Goal: Task Accomplishment & Management: Use online tool/utility

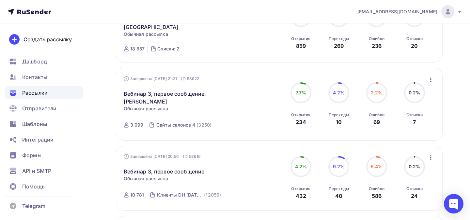
scroll to position [142, 0]
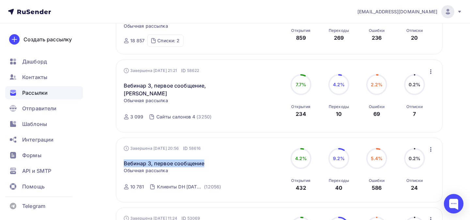
drag, startPoint x: 213, startPoint y: 156, endPoint x: 123, endPoint y: 156, distance: 90.3
click at [123, 156] on div "Завершена 08.09.2025, 20:56 ID 58616 Вебинар 3, первое сообщение Статистика Обз…" at bounding box center [279, 170] width 326 height 65
copy link "Вебинар 3, первое сообщение"
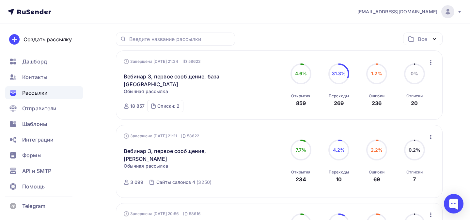
scroll to position [0, 0]
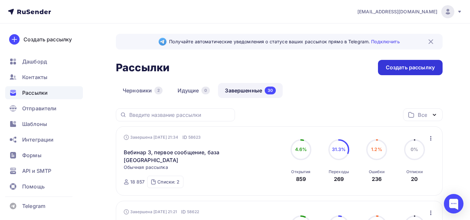
click at [417, 66] on div "Создать рассылку" at bounding box center [410, 68] width 49 height 8
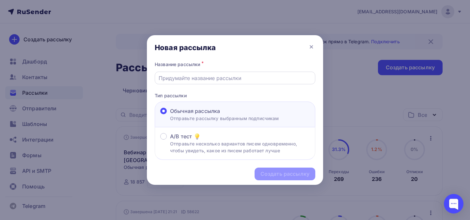
click at [244, 81] on input "text" at bounding box center [235, 78] width 153 height 8
paste input "Вебинар 3, первое сообщение"
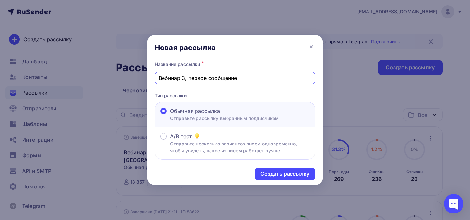
click at [199, 78] on input "Вебинар 3, первое сообщение" at bounding box center [235, 78] width 153 height 8
type input "Вебинар 3, второе сообщение"
click at [271, 176] on div "Создать рассылку" at bounding box center [284, 175] width 49 height 8
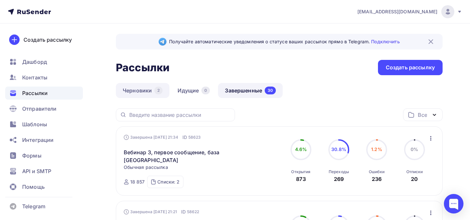
click at [154, 93] on link "Черновики 2" at bounding box center [142, 90] width 53 height 15
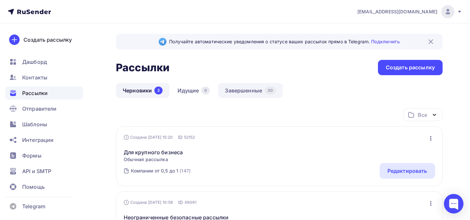
click at [241, 89] on link "Завершенные 30" at bounding box center [250, 90] width 65 height 15
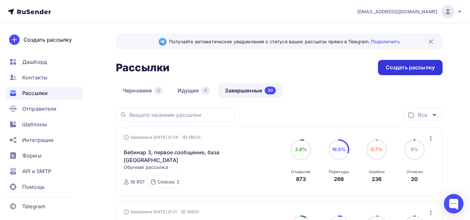
click at [391, 66] on div "Создать рассылку" at bounding box center [410, 68] width 49 height 8
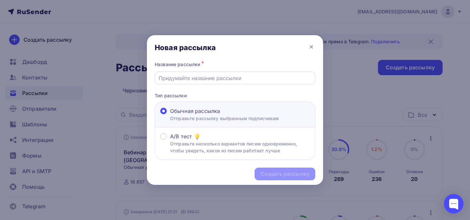
click at [231, 76] on input "text" at bounding box center [235, 78] width 153 height 8
paste input "Вебинар 3, первое сообщение"
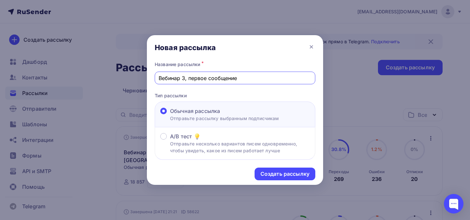
click at [198, 77] on input "Вебинар 3, первое сообщение" at bounding box center [235, 78] width 153 height 8
type input "Вебинар 3, второе сообщение"
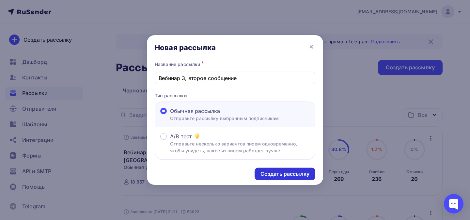
click at [269, 177] on div "Создать рассылку" at bounding box center [284, 175] width 49 height 8
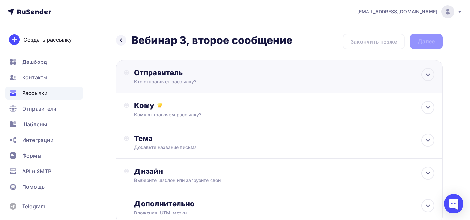
click at [210, 85] on div "Кто отправляет рассылку?" at bounding box center [197, 82] width 127 height 7
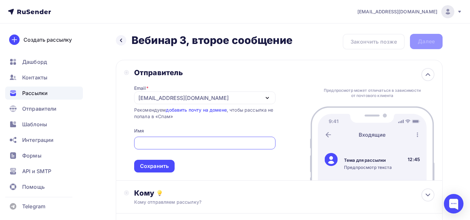
type input "С"
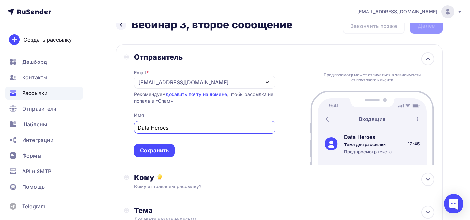
scroll to position [21, 0]
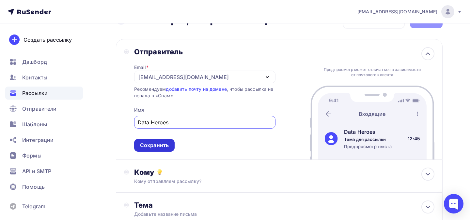
type input "Data Heroes"
click at [166, 146] on div "Сохранить" at bounding box center [154, 146] width 29 height 8
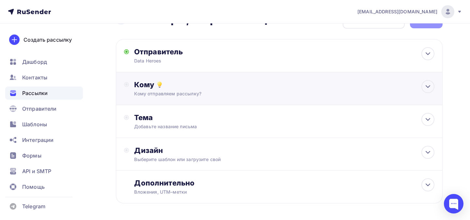
click at [179, 98] on div "Кому Кому отправляем рассылку? Списки получателей Выберите список Все списки id…" at bounding box center [279, 88] width 326 height 33
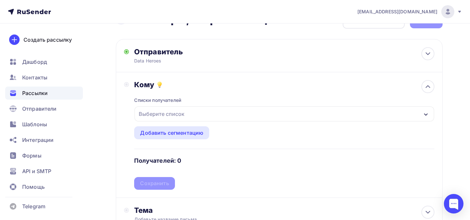
click at [184, 114] on div "Выберите список" at bounding box center [161, 114] width 51 height 12
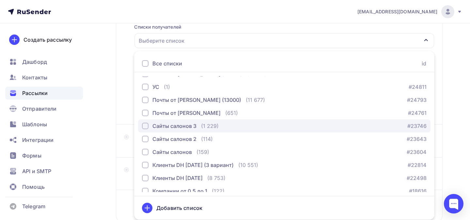
scroll to position [27, 0]
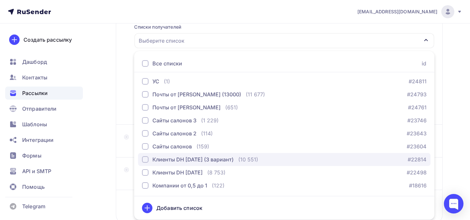
click at [187, 160] on div "Клиенты DH [DATE] (3 вариант)" at bounding box center [192, 160] width 81 height 8
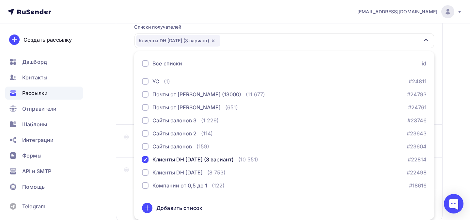
click at [124, 119] on div "Кому Списки получателей Клиенты DH 2025-09-08 (3 вариант) Все списки id Сайты с…" at bounding box center [279, 62] width 326 height 126
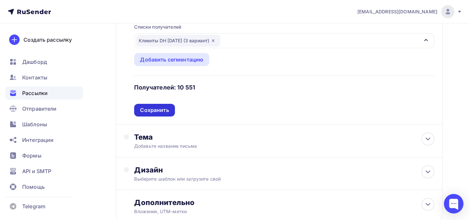
click at [154, 113] on div "Сохранить" at bounding box center [154, 111] width 29 height 8
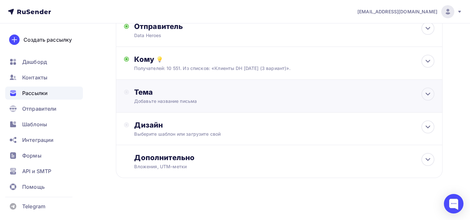
click at [161, 96] on div "Тема" at bounding box center [198, 92] width 129 height 9
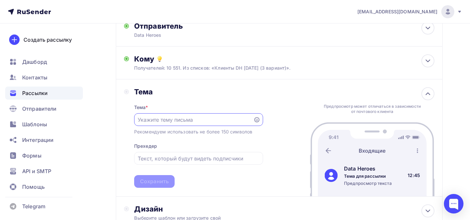
scroll to position [0, 0]
paste input "Админ — не робот. Но и не психолог. Что с этим делать?"
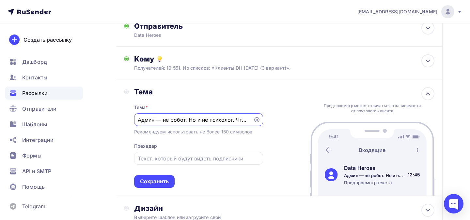
drag, startPoint x: 164, startPoint y: 120, endPoint x: 120, endPoint y: 118, distance: 43.8
click at [120, 118] on div "Тема Тема * Админ — не робот. Но и не психолог. Что с этим делать? Рекомендуем …" at bounding box center [279, 138] width 326 height 117
click at [159, 119] on input "Админ — не робот. Но и не психолог. Что с этим делать?" at bounding box center [194, 120] width 112 height 8
click at [154, 119] on input "Админ — не робот. Но и не психолог. Что с этим делать?" at bounding box center [194, 120] width 112 height 8
click at [187, 121] on input "Администратор — не робот. Но и не психолог. Что с этим делать?" at bounding box center [194, 120] width 112 height 8
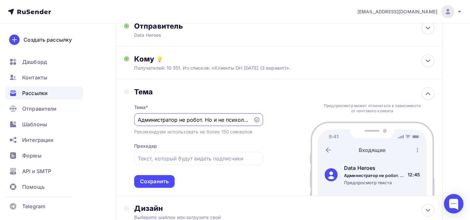
click at [208, 122] on input "Администратор не робот. Но и не психолог. Что с этим делать?" at bounding box center [194, 120] width 112 height 8
drag, startPoint x: 220, startPoint y: 117, endPoint x: 260, endPoint y: 121, distance: 40.0
click at [260, 122] on div "Администратор не робот, но и не психолог. Что с этим делать?" at bounding box center [198, 120] width 129 height 13
type input "Администратор не робот, но и не психолог. Что с этим делать?"
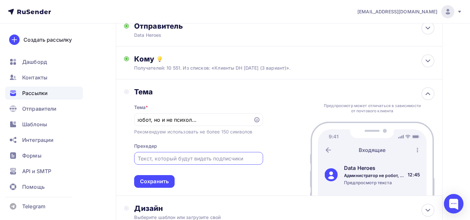
scroll to position [0, 0]
click at [196, 159] on input "text" at bounding box center [198, 159] width 121 height 8
paste input "Ваш администратор не обязан быть звёздой продаж. Но он — первое звено между выр…"
drag, startPoint x: 187, startPoint y: 160, endPoint x: 127, endPoint y: 158, distance: 60.4
click at [127, 158] on div "Тема Тема * Администратор не робот, но и не психолог. Что с этим делать? Рекоме…" at bounding box center [193, 137] width 139 height 101
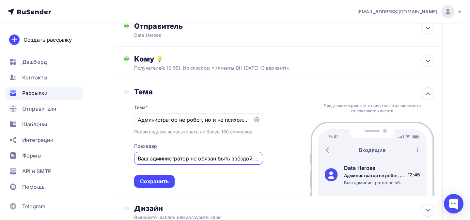
click at [179, 158] on input "Ваш администратор не обязан быть звёздой продаж. Но он — первое звено между выр…" at bounding box center [198, 159] width 121 height 8
drag, startPoint x: 260, startPoint y: 159, endPoint x: 266, endPoint y: 159, distance: 5.2
click at [266, 159] on div "Тема Тема * Администратор не робот, но и не психолог. Что с этим делать? Рекоме…" at bounding box center [279, 138] width 326 height 117
drag, startPoint x: 248, startPoint y: 160, endPoint x: 263, endPoint y: 160, distance: 15.3
click at [265, 160] on div "Тема Тема * Администратор не робот, но и не психолог. Что с этим делать? Рекоме…" at bounding box center [279, 138] width 326 height 117
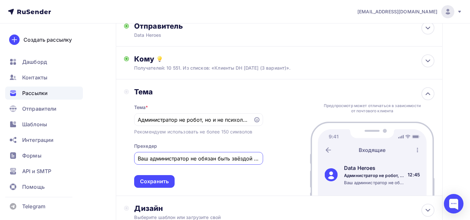
click at [246, 161] on input "Ваш администратор не обязан быть звёздой продаж. Но он — первое звено между выр…" at bounding box center [198, 159] width 121 height 8
drag, startPoint x: 244, startPoint y: 158, endPoint x: 230, endPoint y: 158, distance: 14.4
click at [230, 158] on input "Ваш администратор не обязан быть звёздой продаж. Но он — первое звено между выр…" at bounding box center [198, 159] width 121 height 8
click at [187, 160] on input "Ваш администратор не обязан быть звёздой продаж. Но он — первое звено между выр…" at bounding box center [198, 159] width 121 height 8
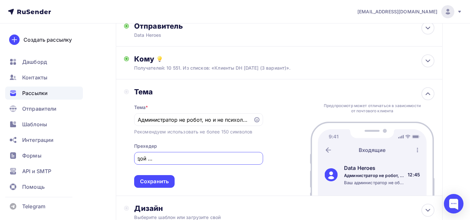
click at [191, 160] on input "Ваш администратор не обязан быть звёздой продаж. Но он — первое звено между выр…" at bounding box center [198, 159] width 121 height 8
drag, startPoint x: 216, startPoint y: 159, endPoint x: 260, endPoint y: 160, distance: 44.0
click at [261, 160] on div "Ваш администратор не обязан быть звёздой продаж. Но он при этом первое звено ме…" at bounding box center [198, 158] width 129 height 13
type input "Ваш администратор не обязан быть звёздой продаж. Но он при этом первое звено ме…"
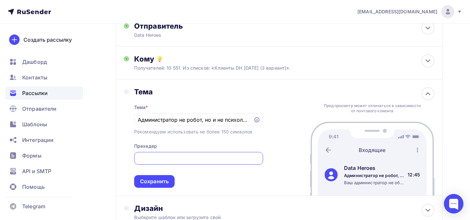
scroll to position [0, 0]
click at [259, 160] on div "Ваш администратор не обязан быть звёздой продаж. Но он при этом первое звено ме…" at bounding box center [198, 158] width 129 height 13
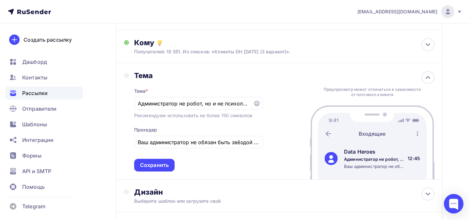
scroll to position [66, 0]
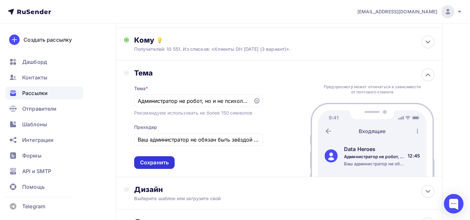
click at [165, 168] on div "Сохранить" at bounding box center [154, 163] width 40 height 13
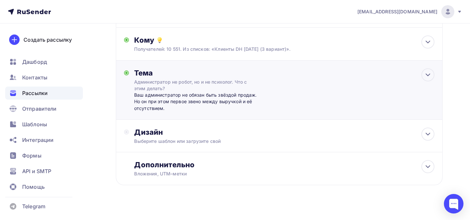
scroll to position [73, 0]
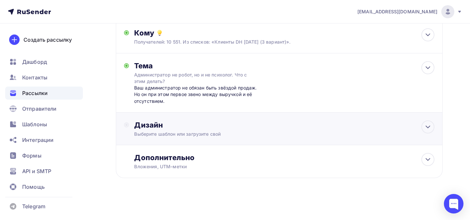
click at [184, 118] on div "Дизайн Выберите шаблон или загрузите свой" at bounding box center [279, 129] width 326 height 33
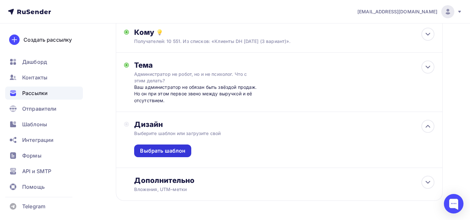
drag, startPoint x: 170, startPoint y: 149, endPoint x: 171, endPoint y: 153, distance: 4.1
click at [170, 149] on div "Выбрать шаблон" at bounding box center [162, 151] width 45 height 8
click at [171, 153] on div "Выбрать шаблон" at bounding box center [162, 151] width 45 height 8
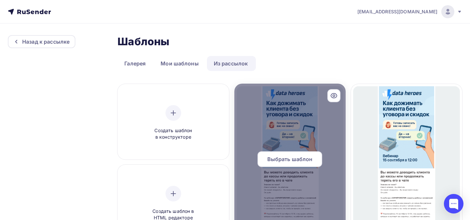
click at [273, 137] on div at bounding box center [289, 162] width 111 height 157
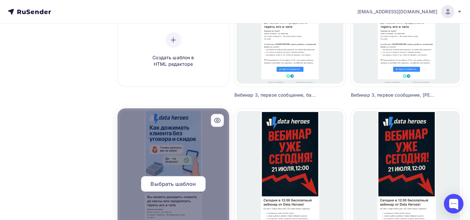
scroll to position [159, 0]
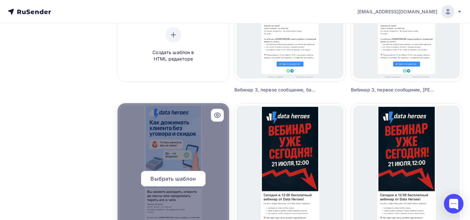
click at [190, 176] on span "Выбрать шаблон" at bounding box center [172, 179] width 45 height 8
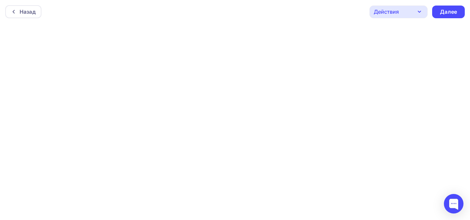
scroll to position [2, 0]
click at [453, 8] on div "Далее" at bounding box center [448, 11] width 17 height 8
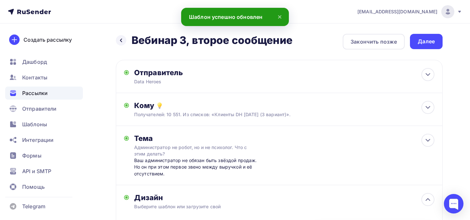
click at [428, 38] on div "Далее" at bounding box center [425, 42] width 17 height 8
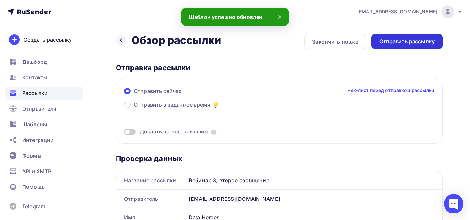
click at [412, 44] on div "Отправить рассылку" at bounding box center [406, 42] width 55 height 8
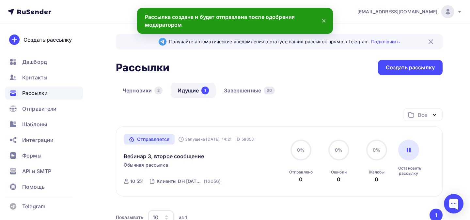
scroll to position [49, 0]
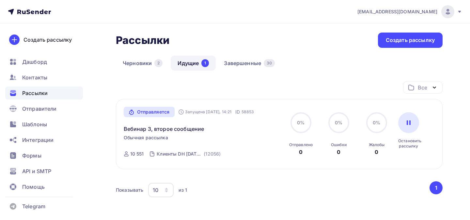
scroll to position [72, 0]
